Goal: Task Accomplishment & Management: Use online tool/utility

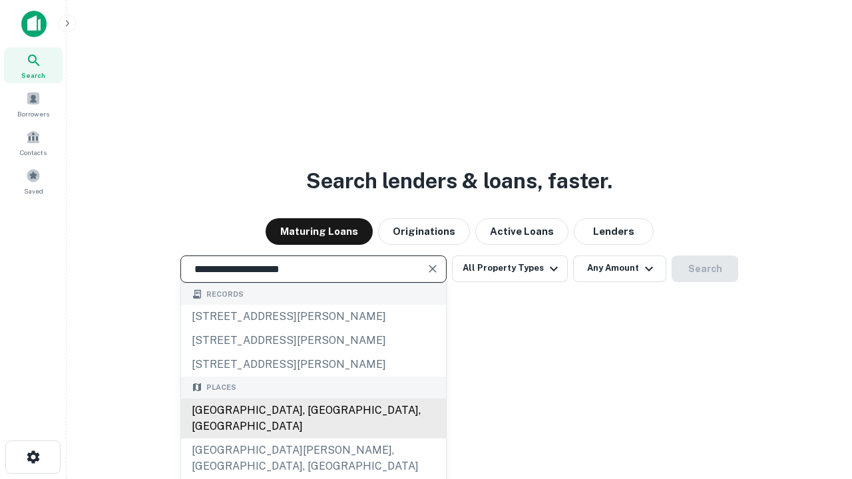
click at [313, 439] on div "Santa Monica, CA, USA" at bounding box center [313, 419] width 265 height 40
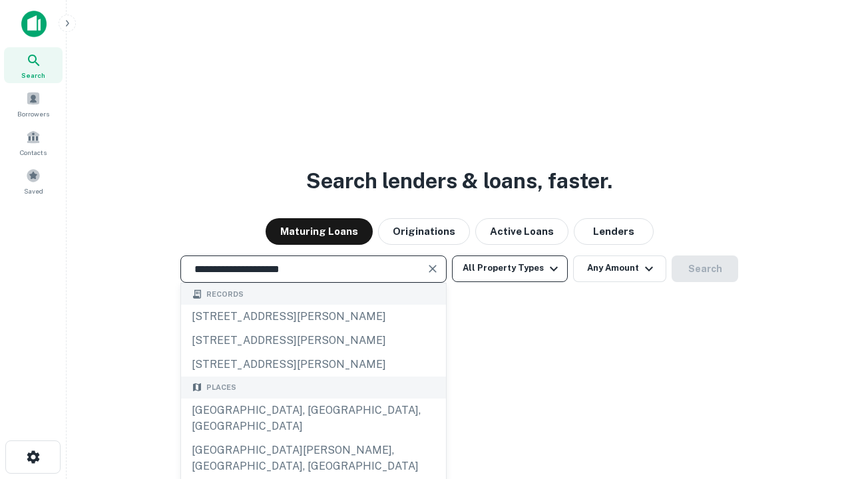
click at [510, 268] on button "All Property Types" at bounding box center [510, 269] width 116 height 27
type input "**********"
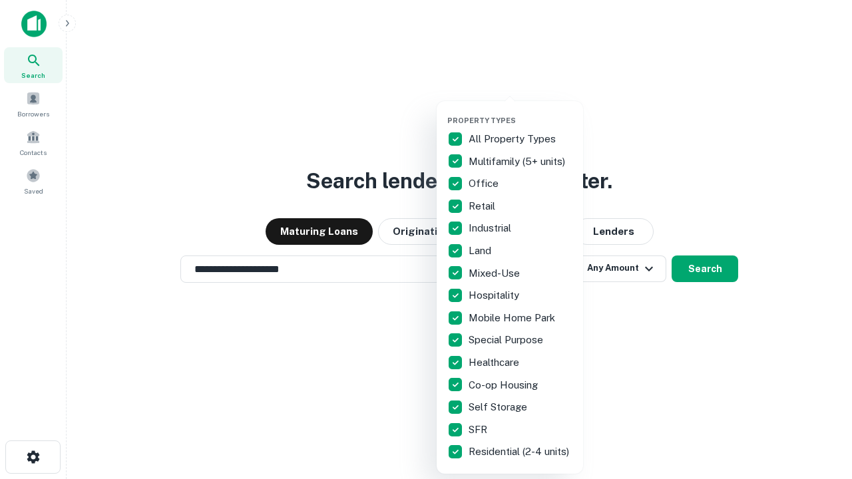
click at [520, 112] on button "button" at bounding box center [520, 112] width 146 height 1
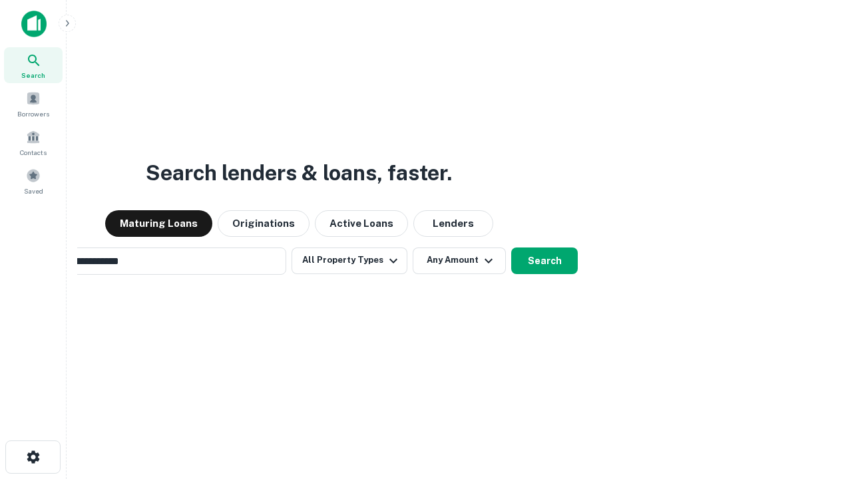
scroll to position [21, 0]
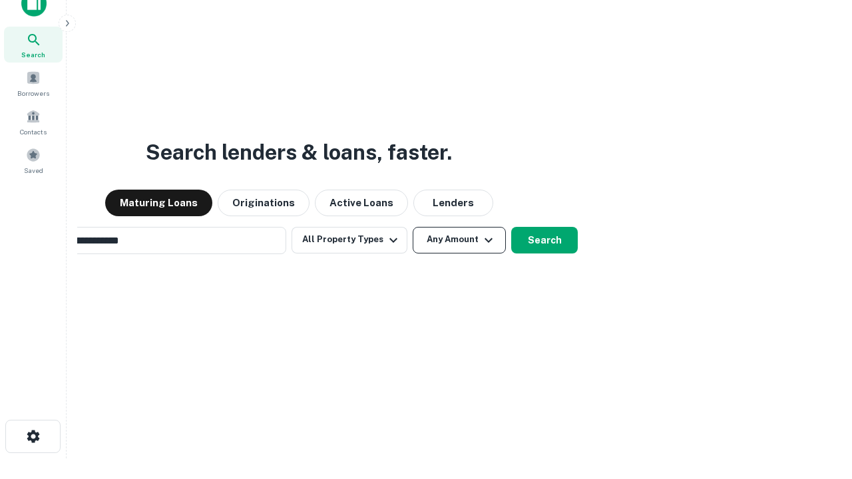
click at [413, 227] on button "Any Amount" at bounding box center [459, 240] width 93 height 27
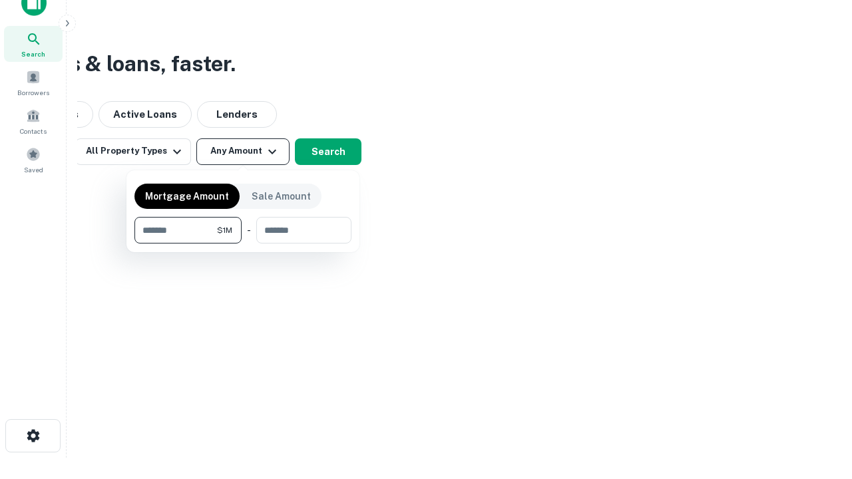
type input "*******"
click at [243, 244] on button "button" at bounding box center [242, 244] width 217 height 1
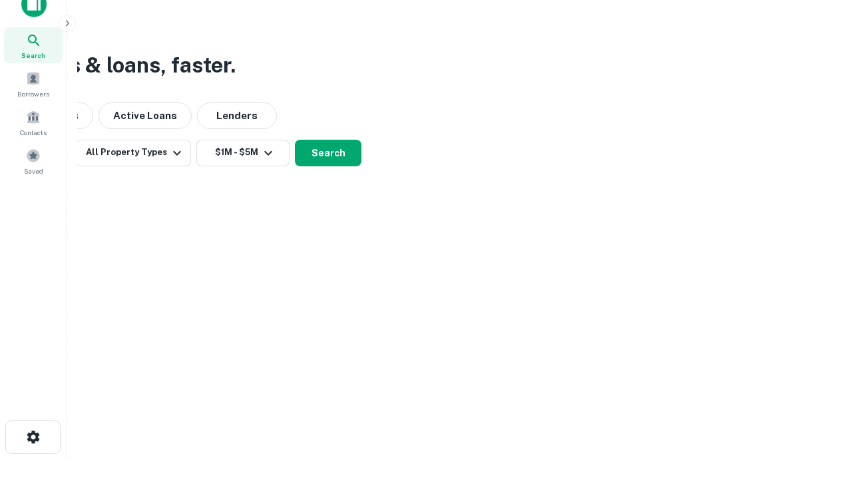
scroll to position [8, 246]
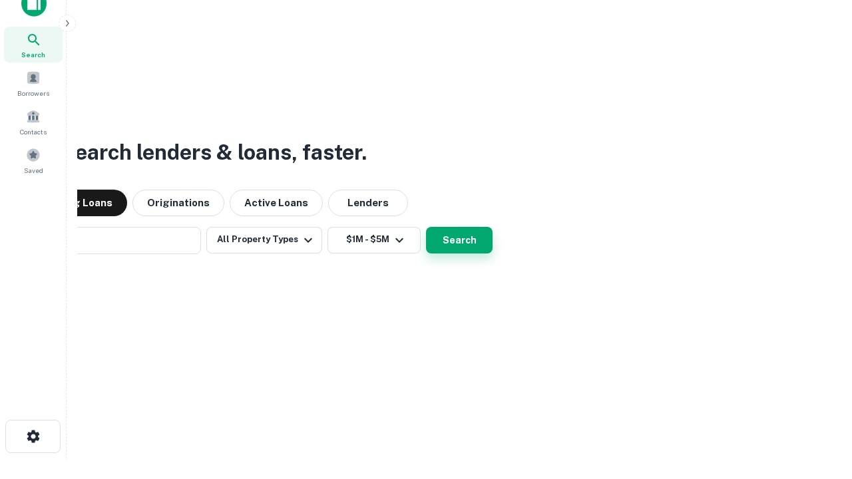
click at [426, 227] on button "Search" at bounding box center [459, 240] width 67 height 27
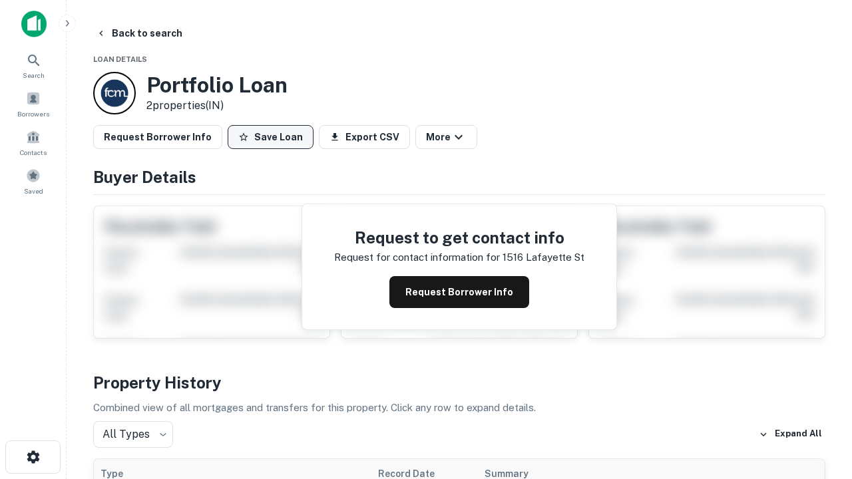
click at [270, 137] on button "Save Loan" at bounding box center [271, 137] width 86 height 24
click at [274, 137] on button "Loan Saved" at bounding box center [274, 137] width 92 height 24
